Goal: Information Seeking & Learning: Find specific fact

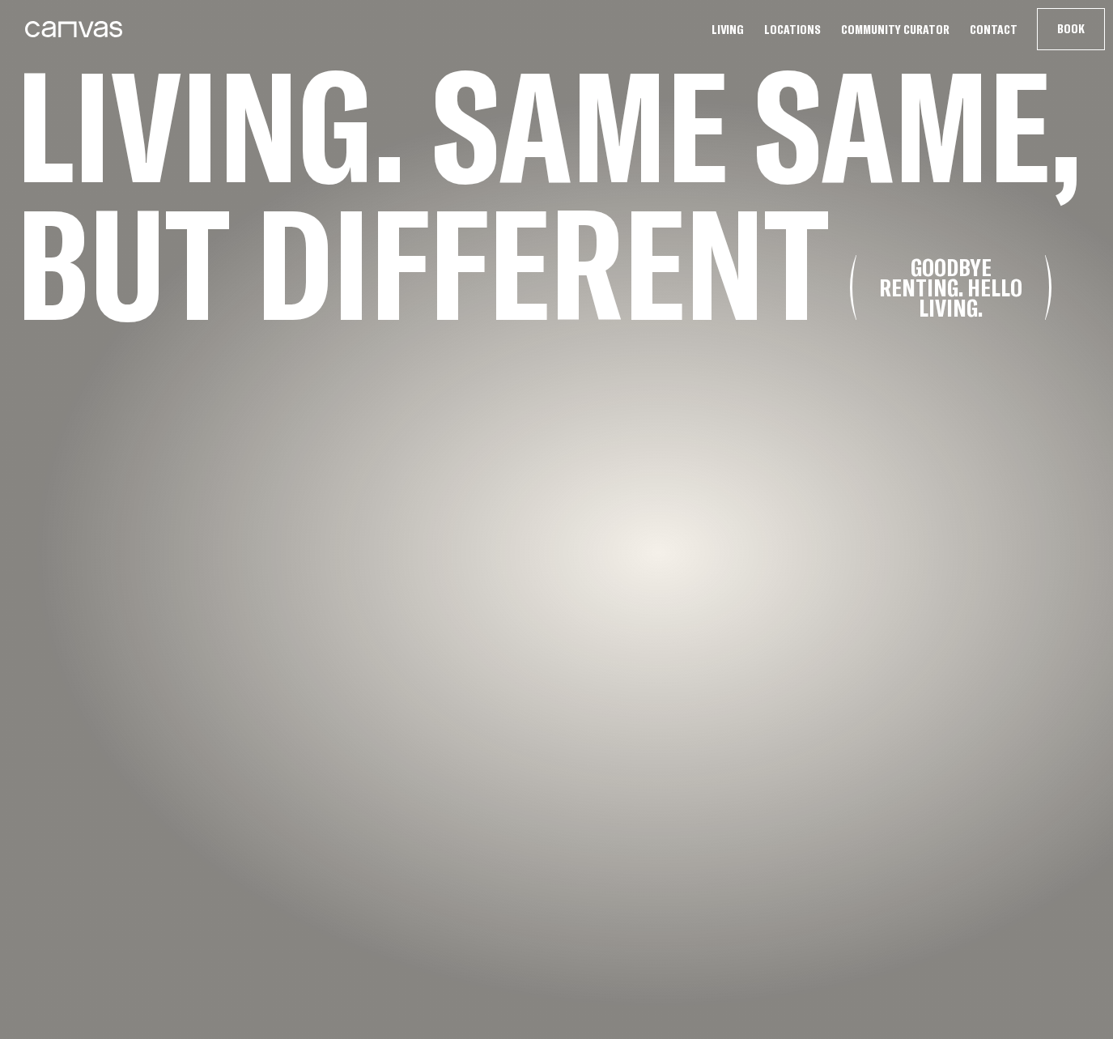
click at [798, 28] on link "Locations" at bounding box center [793, 29] width 66 height 17
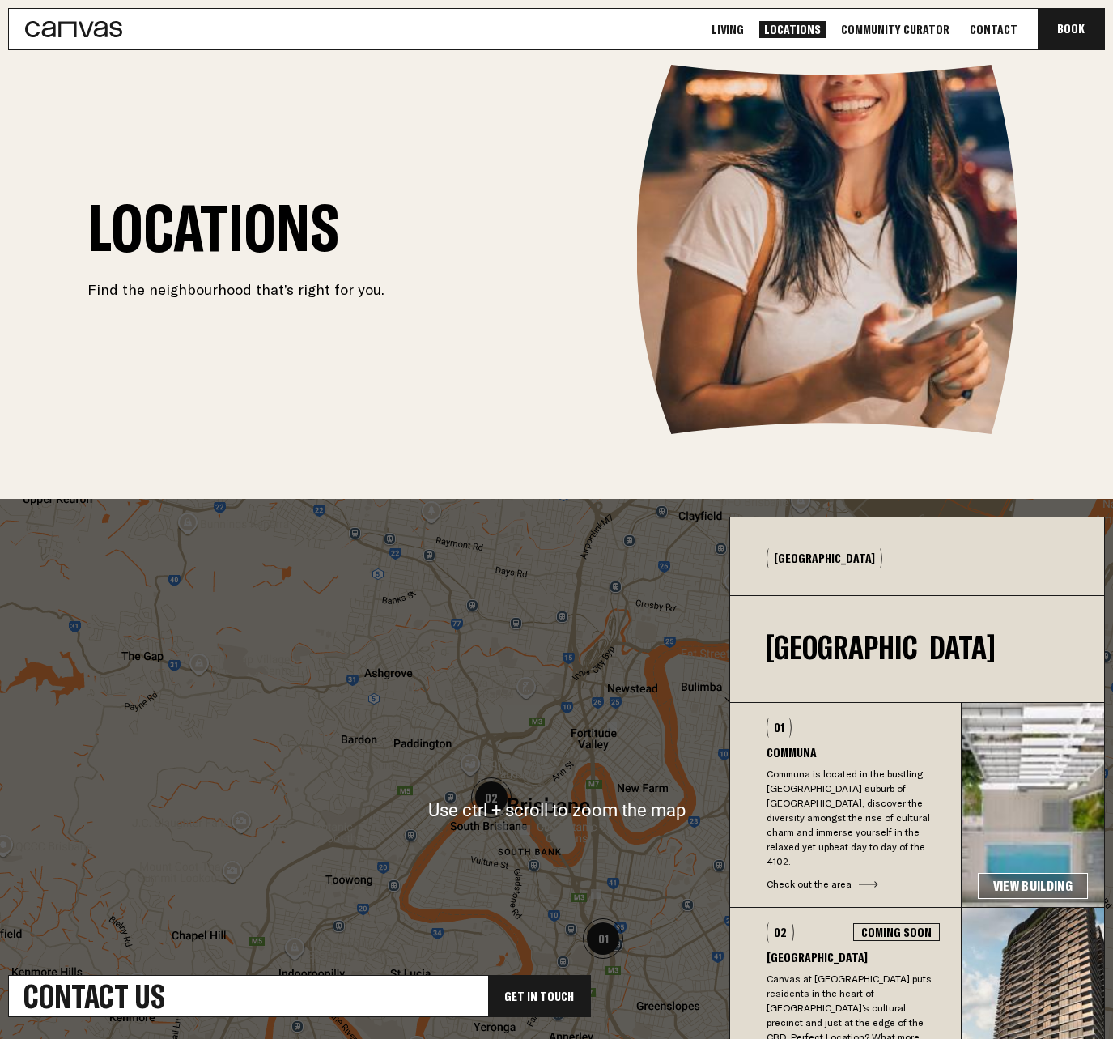
scroll to position [39, 0]
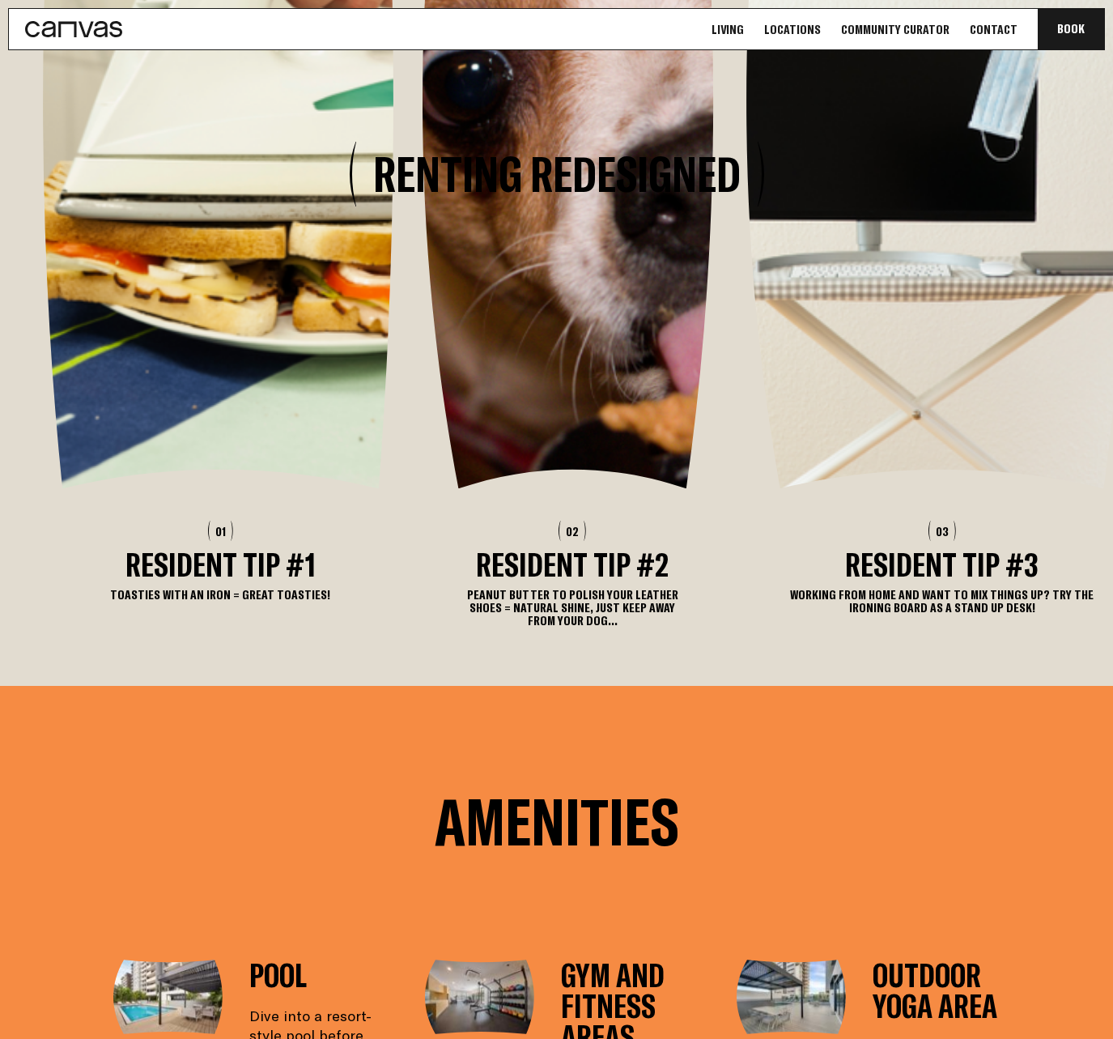
scroll to position [2859, 0]
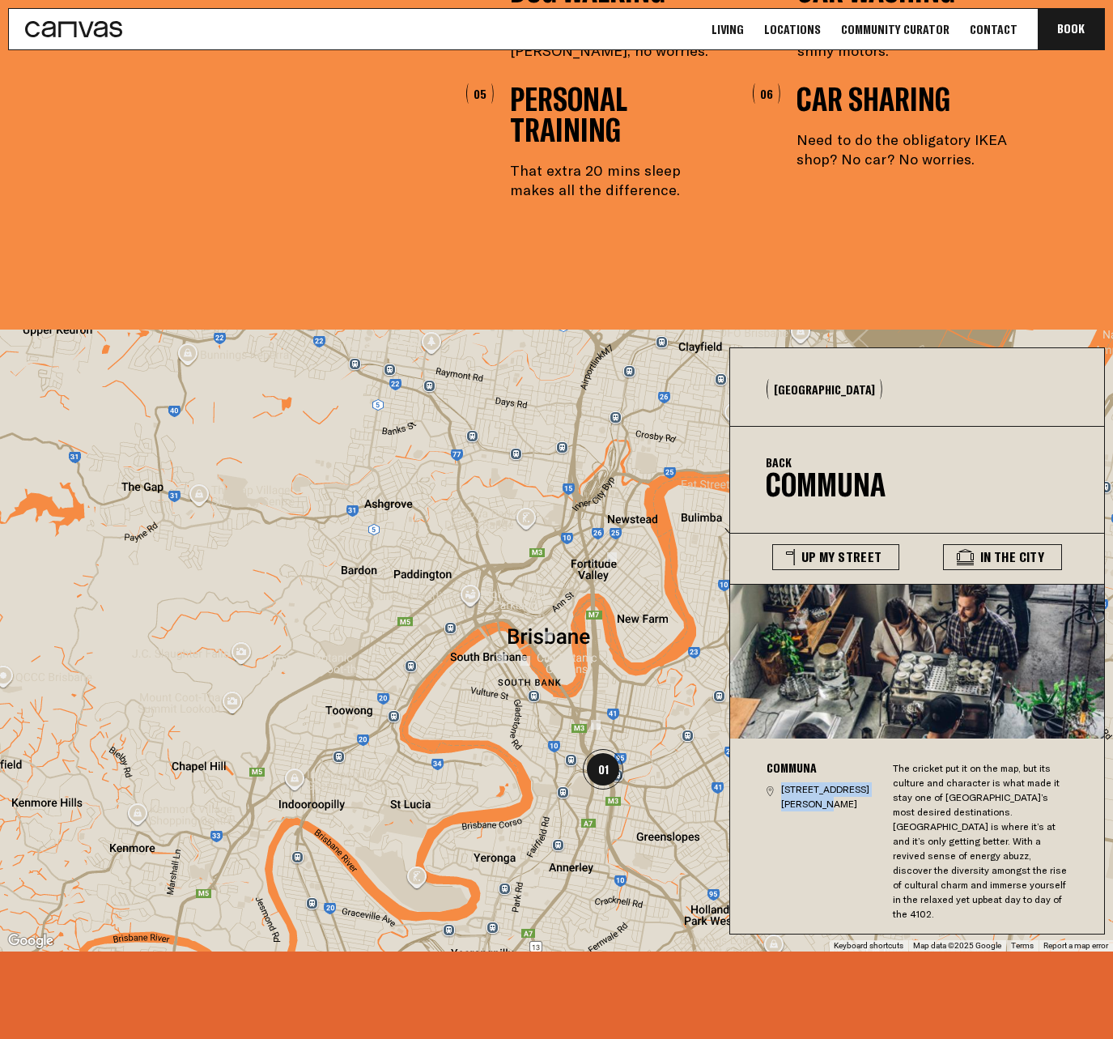
drag, startPoint x: 787, startPoint y: 769, endPoint x: 858, endPoint y: 786, distance: 73.3
click at [858, 786] on div "Communa [STREET_ADDRESS][PERSON_NAME] The cricket put it on the map, but its cu…" at bounding box center [918, 839] width 376 height 202
copy p "[STREET_ADDRESS][PERSON_NAME]"
click at [1009, 836] on div "The cricket put it on the map, but its culture and character is what made it st…" at bounding box center [981, 841] width 177 height 160
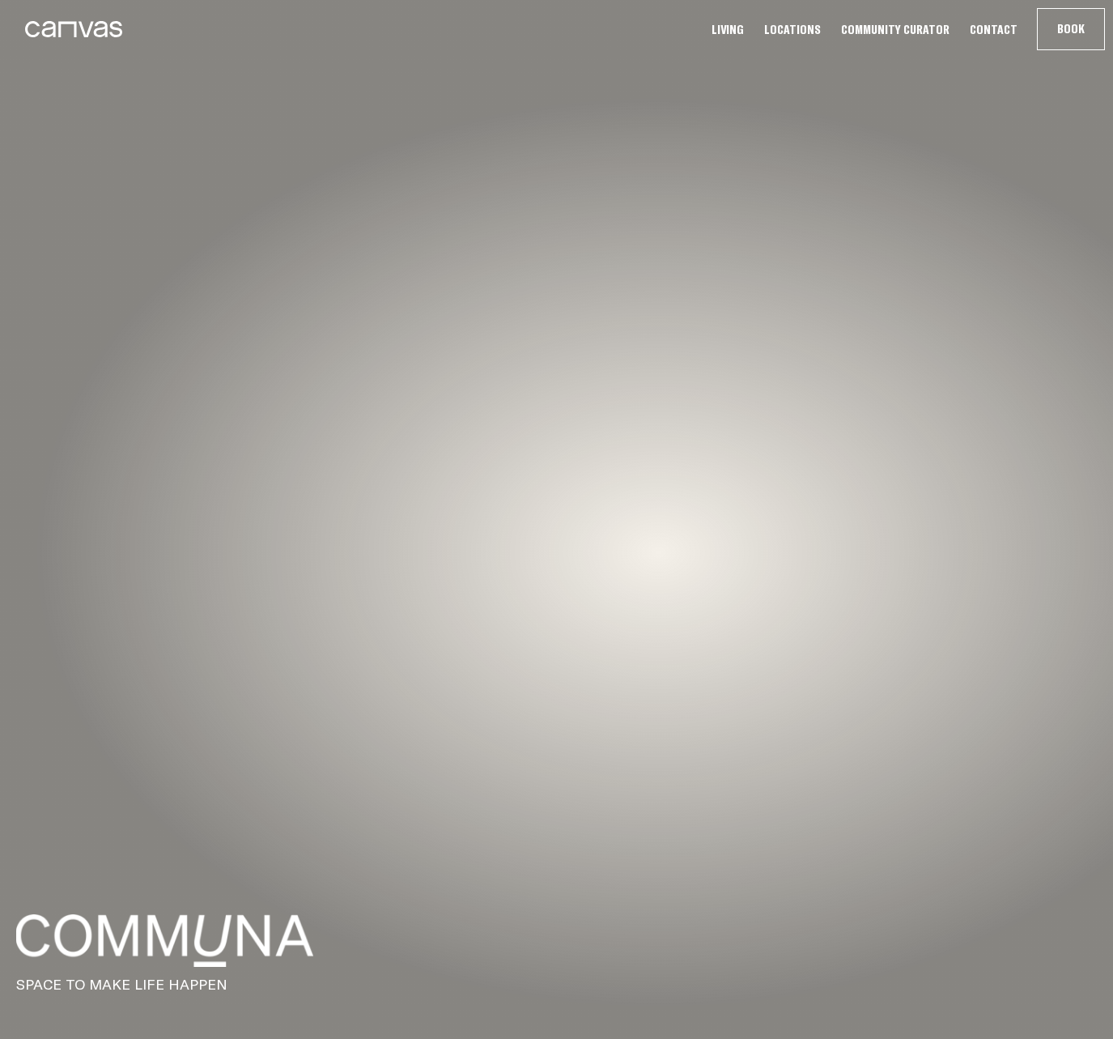
click at [693, 423] on div at bounding box center [556, 519] width 1113 height 1039
click at [814, 27] on link "Locations" at bounding box center [793, 29] width 66 height 17
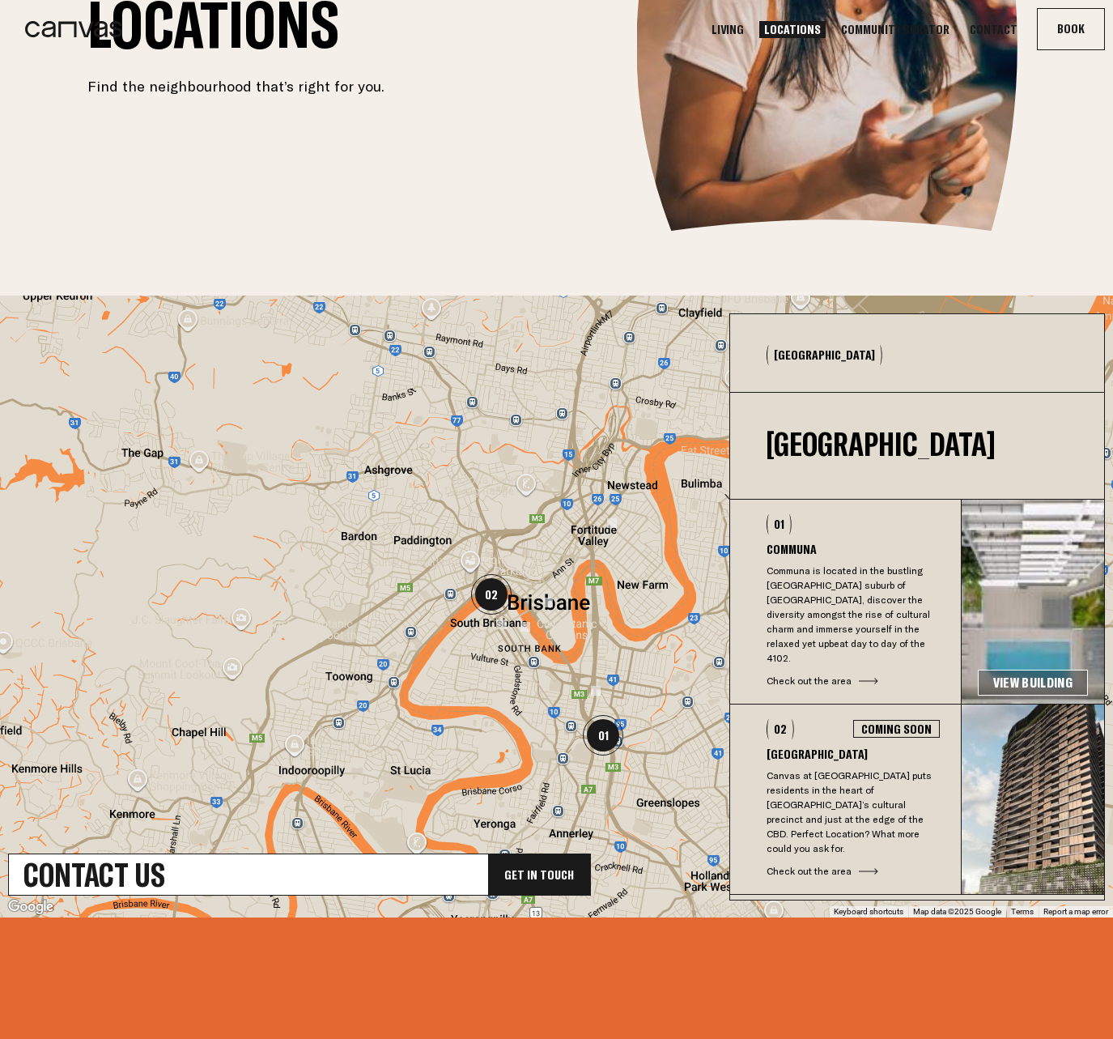
click at [887, 789] on p "Canvas at [GEOGRAPHIC_DATA] puts residents in the heart of [GEOGRAPHIC_DATA]’s …" at bounding box center [853, 811] width 173 height 87
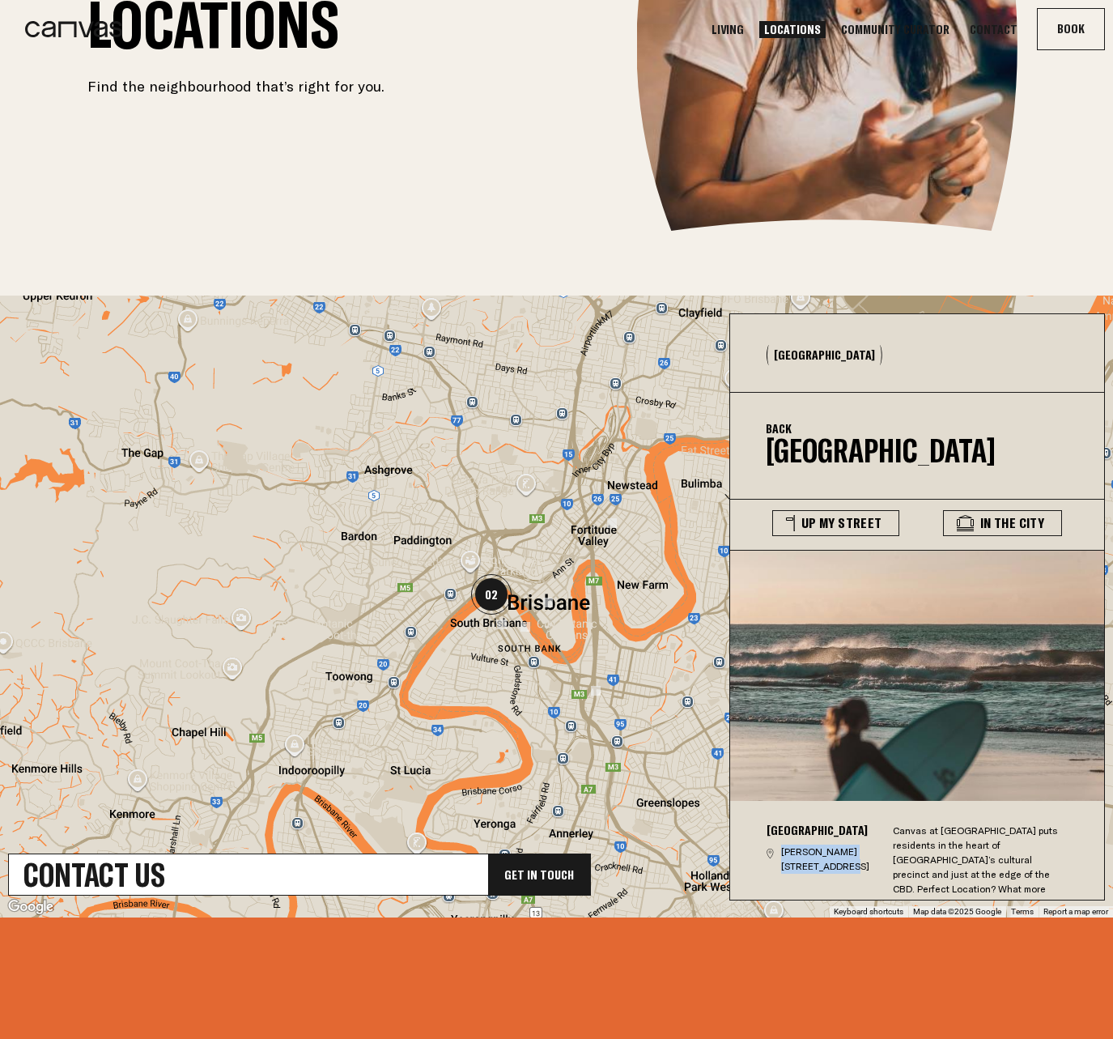
drag, startPoint x: 788, startPoint y: 843, endPoint x: 855, endPoint y: 864, distance: 70.4
click at [855, 864] on div "[GEOGRAPHIC_DATA][PERSON_NAME] 4101 Canvas at [GEOGRAPHIC_DATA] puts residents …" at bounding box center [918, 866] width 376 height 130
copy p "[PERSON_NAME][GEOGRAPHIC_DATA]"
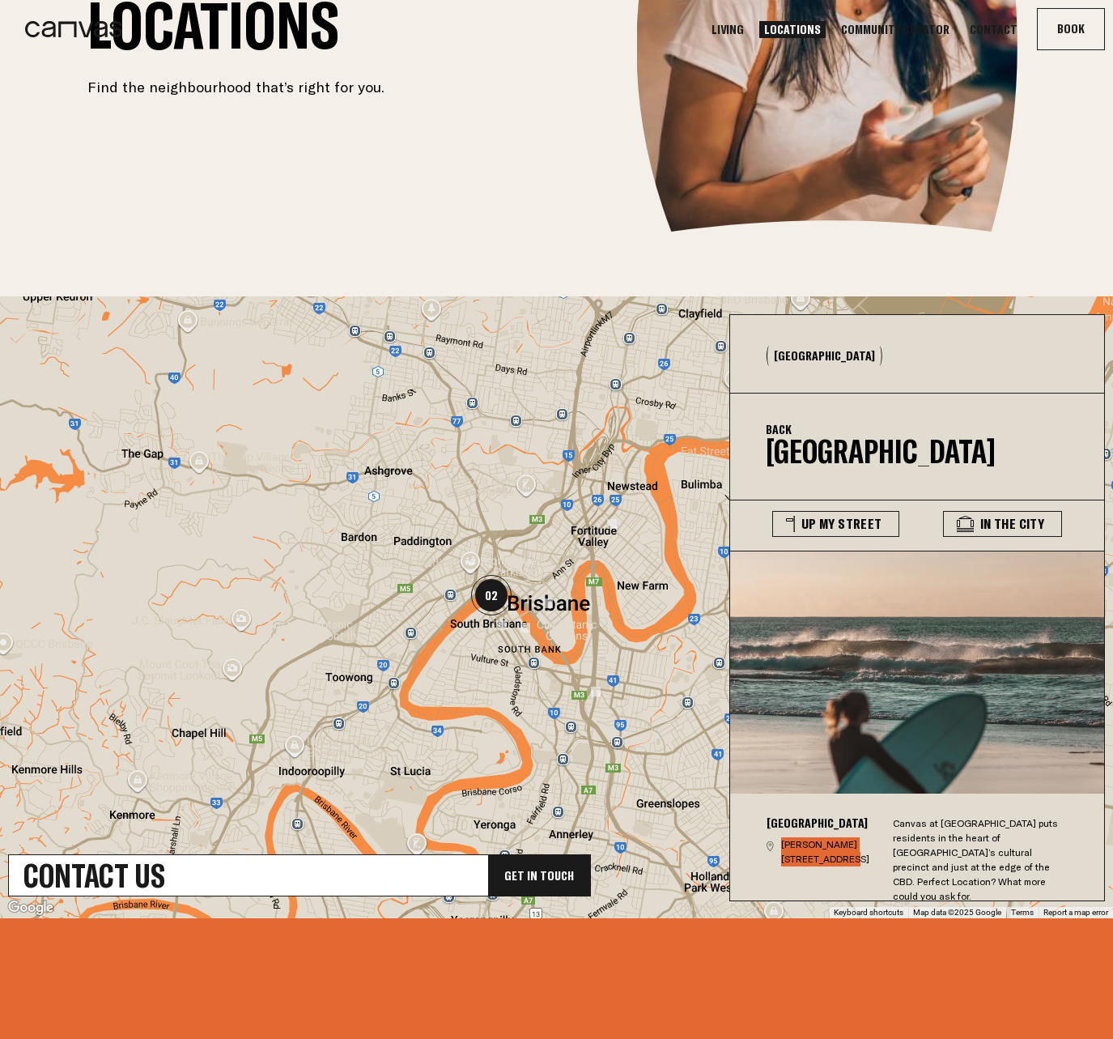
scroll to position [243, 0]
click at [368, 147] on section "Locations Find the neighbourhood that’s right for you." at bounding box center [557, 46] width 972 height 369
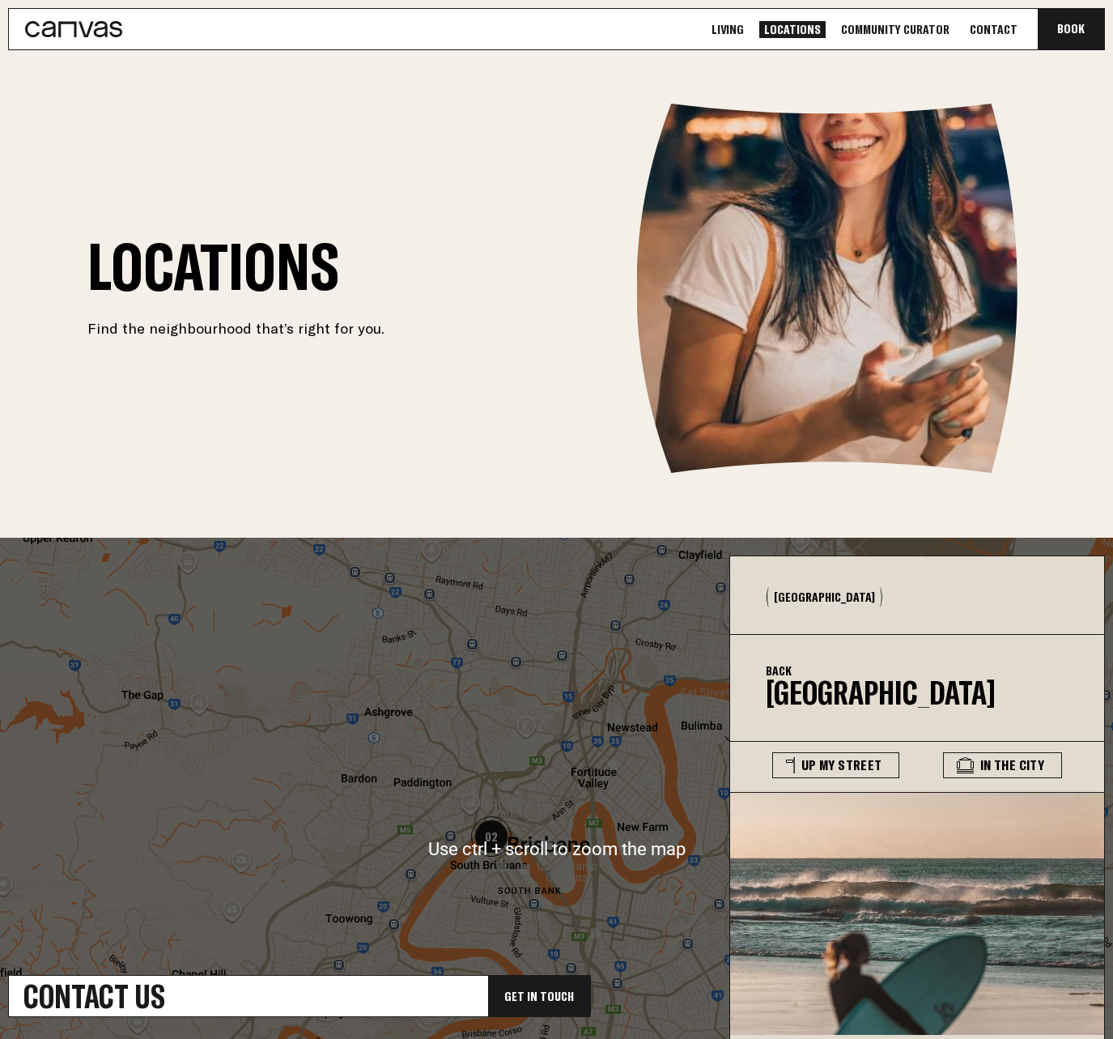
scroll to position [0, 0]
